Goal: Task Accomplishment & Management: Manage account settings

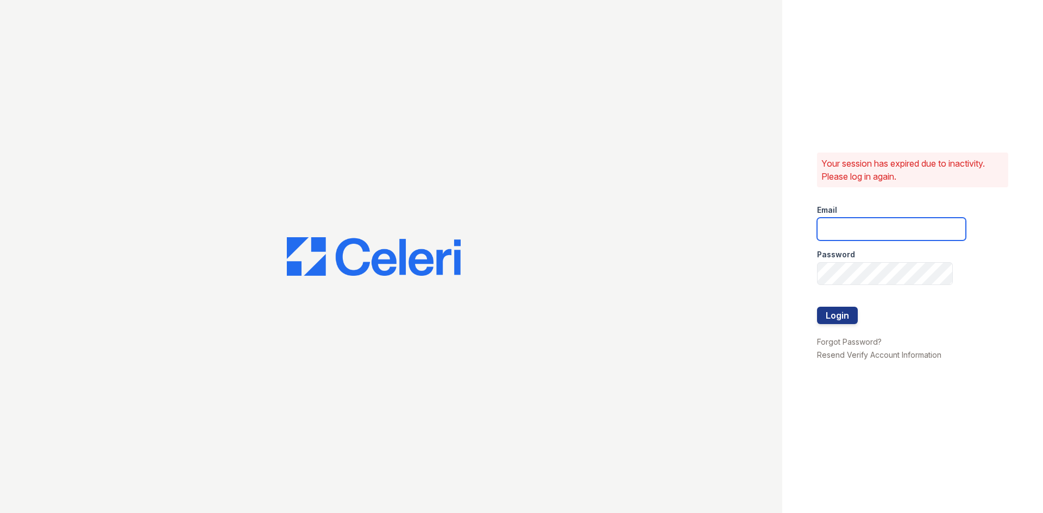
type input "[EMAIL_ADDRESS][DOMAIN_NAME]"
click at [825, 312] on button "Login" at bounding box center [837, 315] width 41 height 17
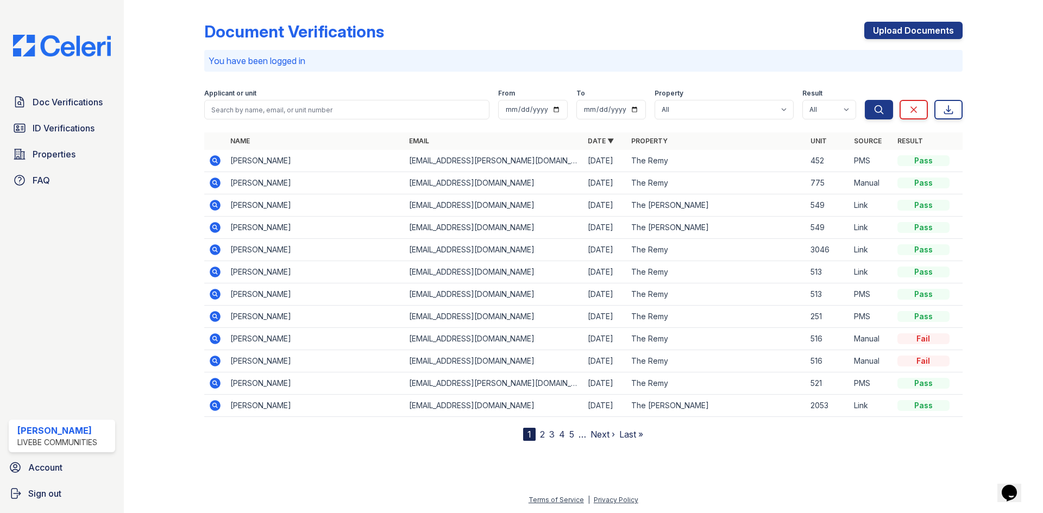
click at [542, 435] on link "2" at bounding box center [542, 434] width 5 height 11
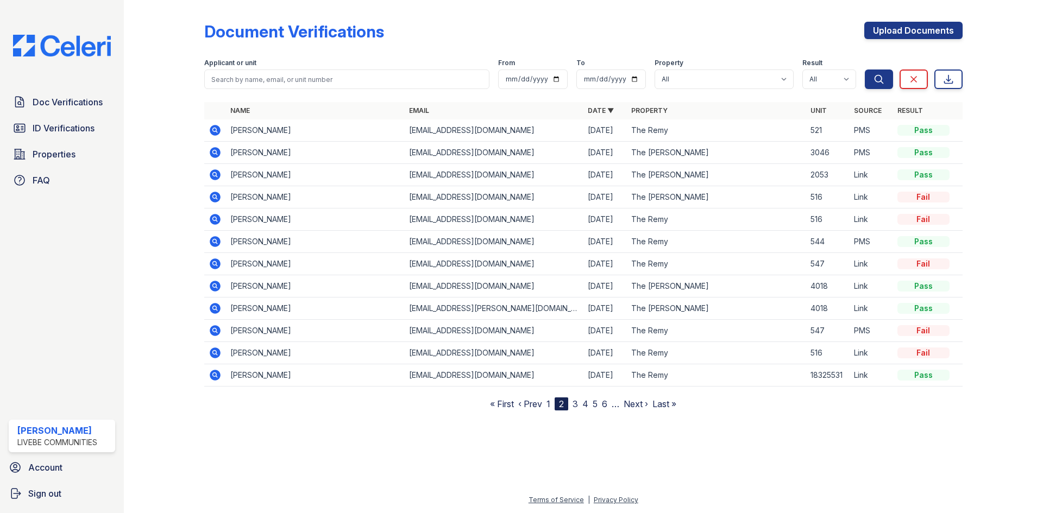
click at [548, 407] on link "1" at bounding box center [548, 404] width 4 height 11
